Goal: Check status

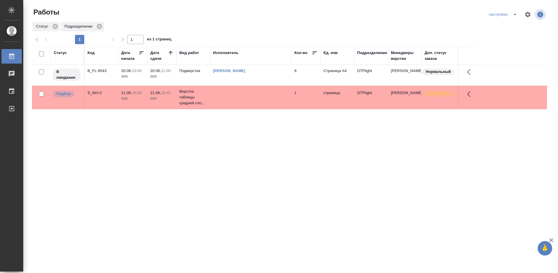
click at [199, 129] on div "Статус Код Дата начала Дата сдачи Вид работ Исполнитель Кол-во Ед. изм Подразде…" at bounding box center [289, 151] width 515 height 209
click at [164, 135] on div "Статус Код Дата начала Дата сдачи Вид работ Исполнитель Кол-во Ед. изм Подразде…" at bounding box center [289, 151] width 515 height 209
click at [126, 150] on div "Статус Код Дата начала Дата сдачи Вид работ Исполнитель Кол-во Ед. изм Подразде…" at bounding box center [289, 151] width 515 height 209
